Goal: Task Accomplishment & Management: Use online tool/utility

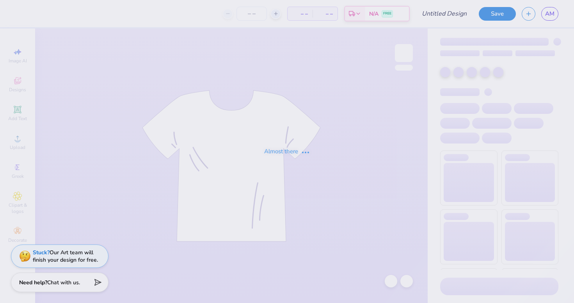
type input "white sweatshorts"
type input "50"
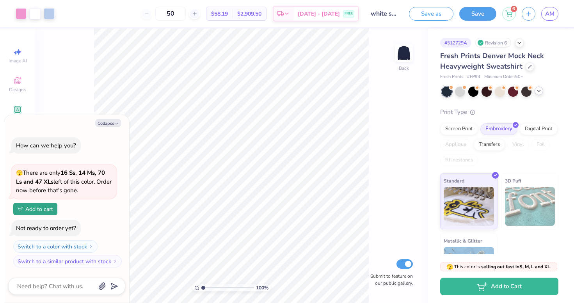
click at [540, 89] on icon at bounding box center [539, 91] width 6 height 6
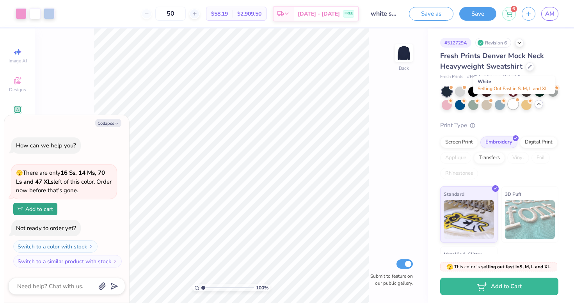
click at [515, 103] on div at bounding box center [513, 104] width 10 height 10
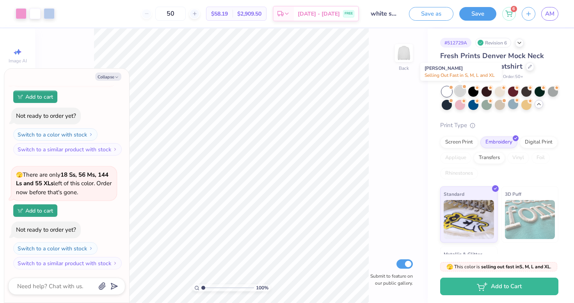
click at [459, 89] on div at bounding box center [460, 91] width 10 height 10
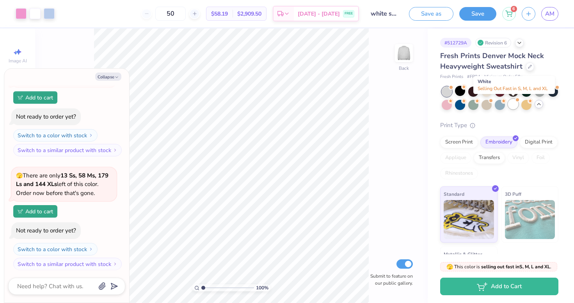
click at [516, 101] on div at bounding box center [517, 99] width 3 height 3
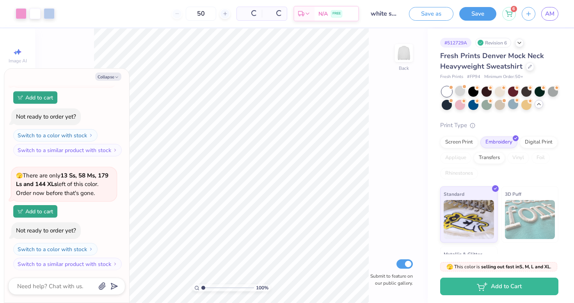
scroll to position [292, 0]
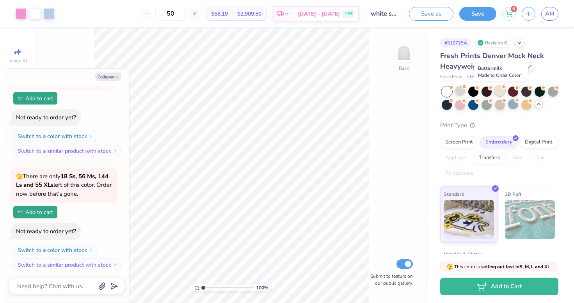
click at [500, 92] on div at bounding box center [500, 91] width 10 height 10
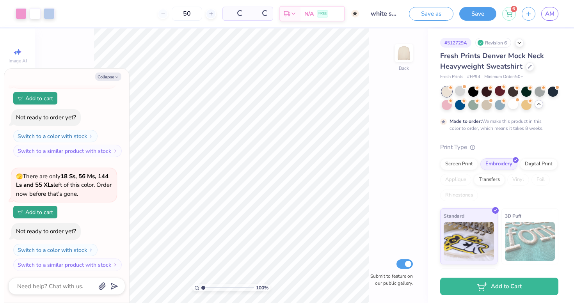
scroll to position [365, 0]
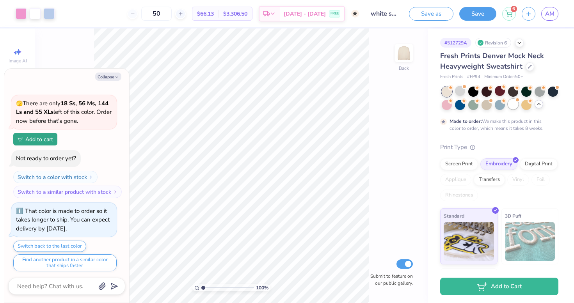
click at [513, 103] on div at bounding box center [513, 104] width 10 height 10
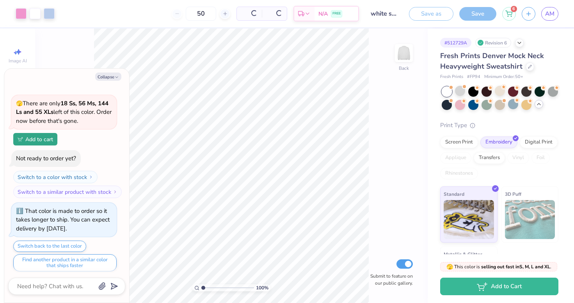
scroll to position [525, 0]
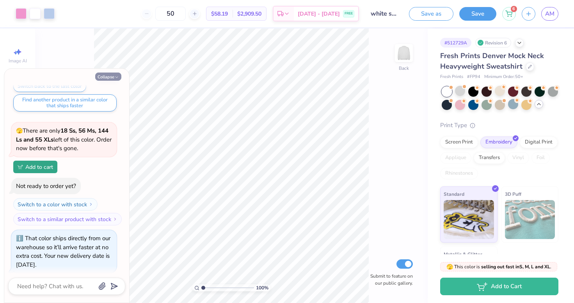
click at [101, 75] on button "Collapse" at bounding box center [108, 77] width 26 height 8
type textarea "x"
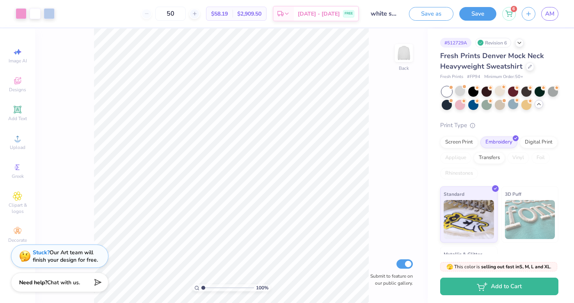
scroll to position [0, 0]
click at [427, 13] on button "Save as" at bounding box center [431, 13] width 44 height 14
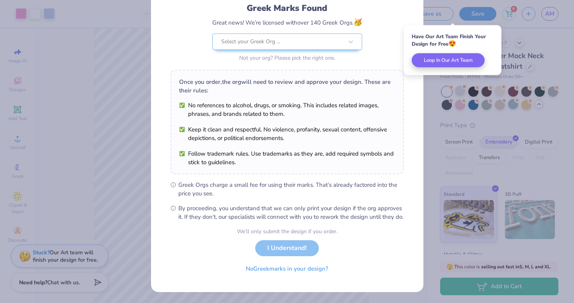
scroll to position [62, 0]
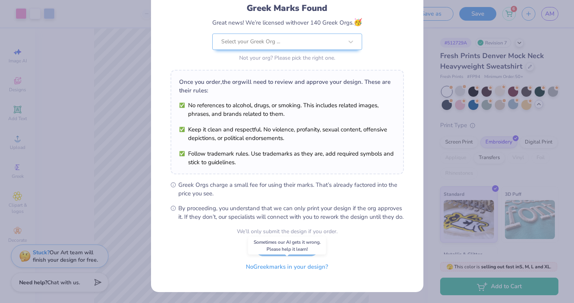
click at [284, 268] on button "No Greek marks in your design?" at bounding box center [287, 267] width 96 height 16
